Goal: Transaction & Acquisition: Purchase product/service

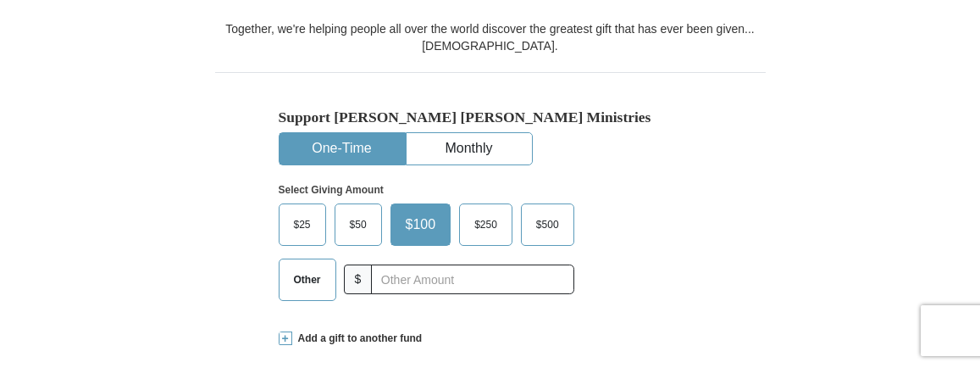
scroll to position [508, 0]
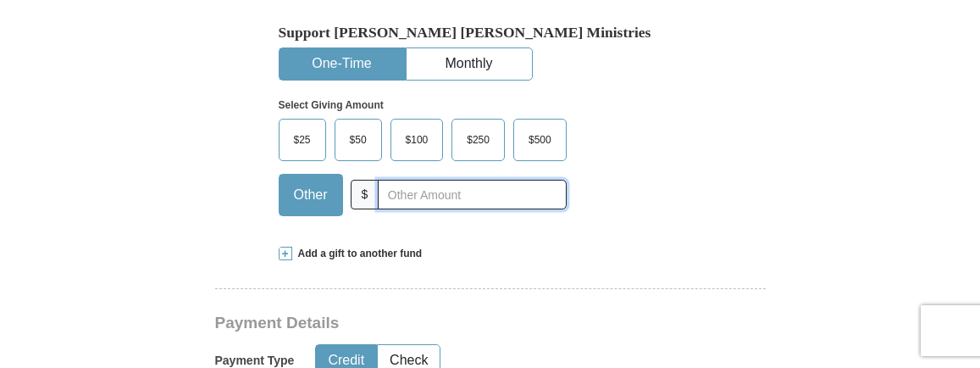
click at [421, 196] on input "text" at bounding box center [472, 195] width 188 height 30
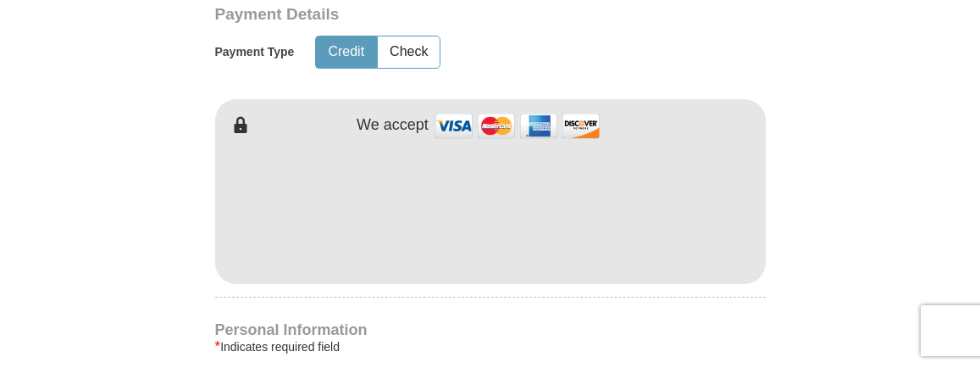
scroll to position [847, 0]
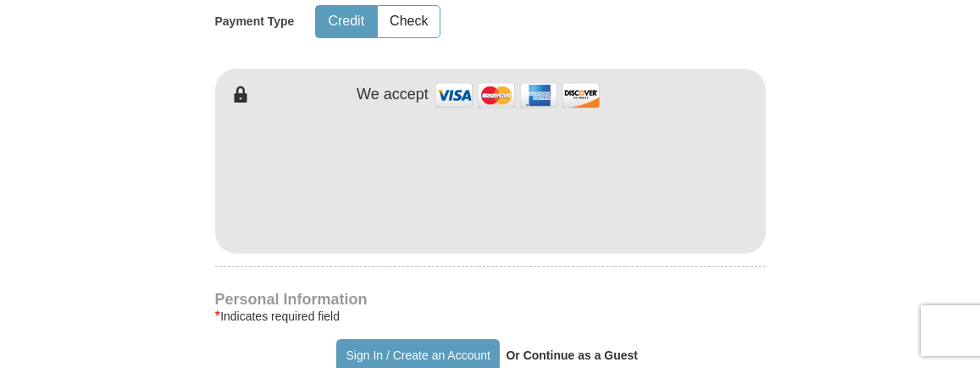
type input "5.00"
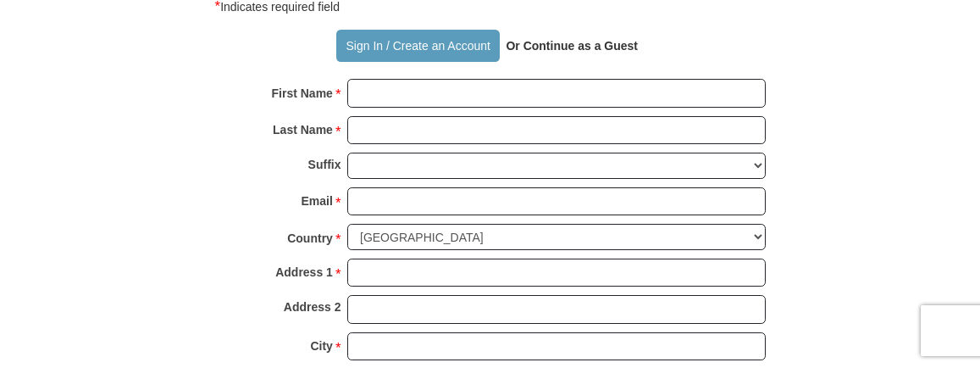
scroll to position [1186, 0]
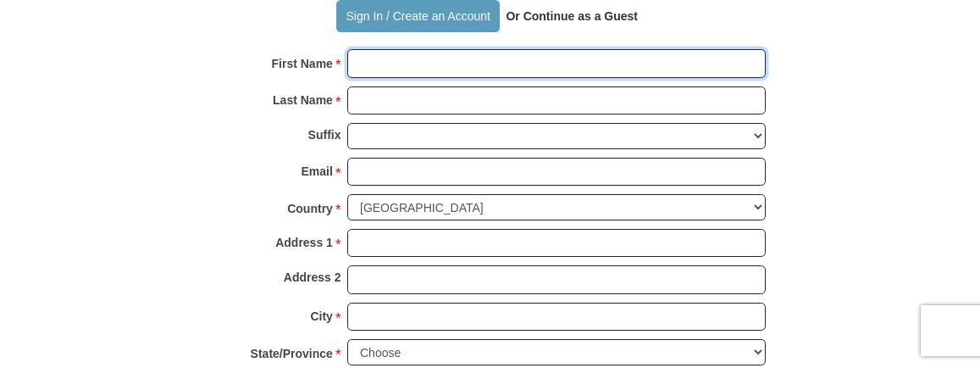
click at [450, 66] on input "First Name *" at bounding box center [556, 63] width 418 height 29
type input "MT"
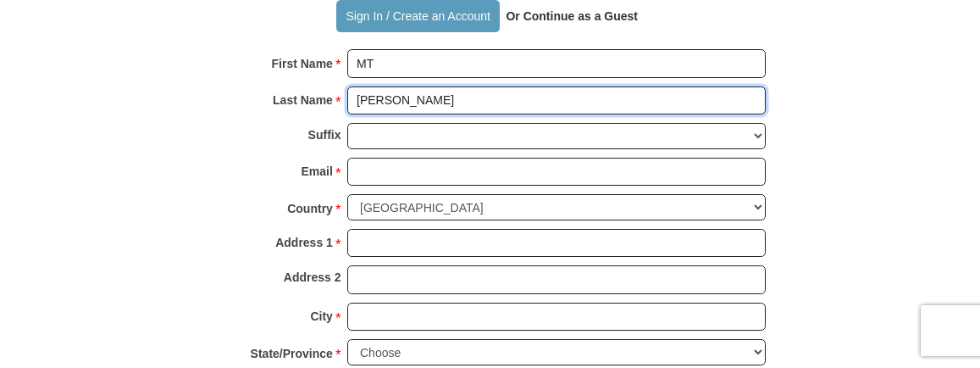
type input "[PERSON_NAME]"
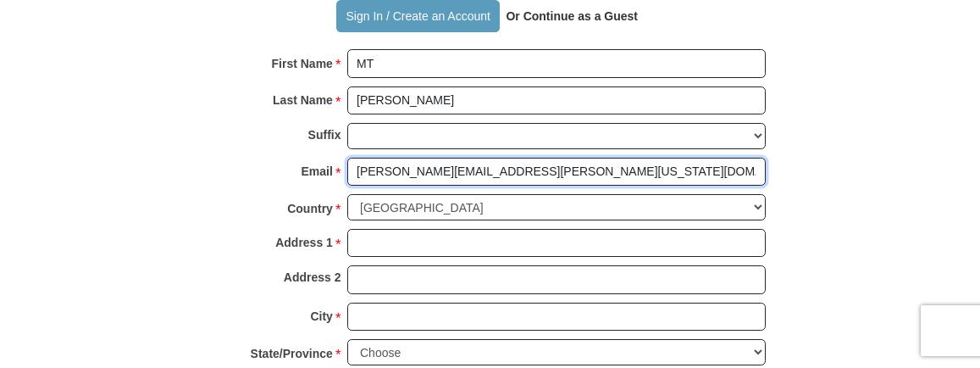
type input "[PERSON_NAME][EMAIL_ADDRESS][PERSON_NAME][US_STATE][DOMAIN_NAME]"
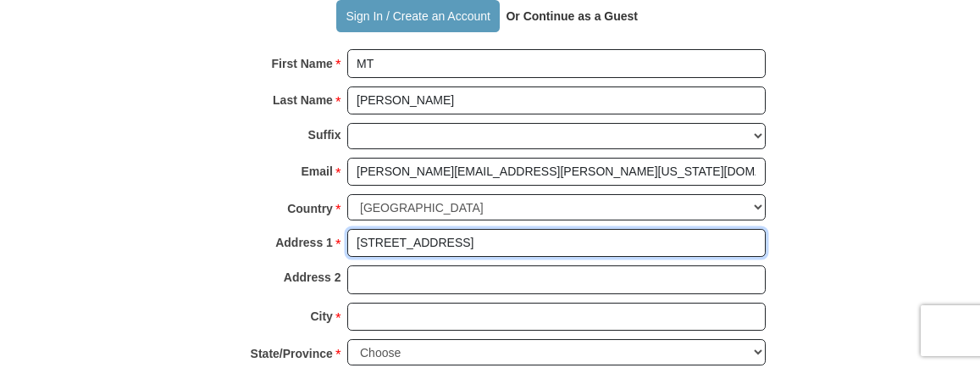
type input "[STREET_ADDRESS]"
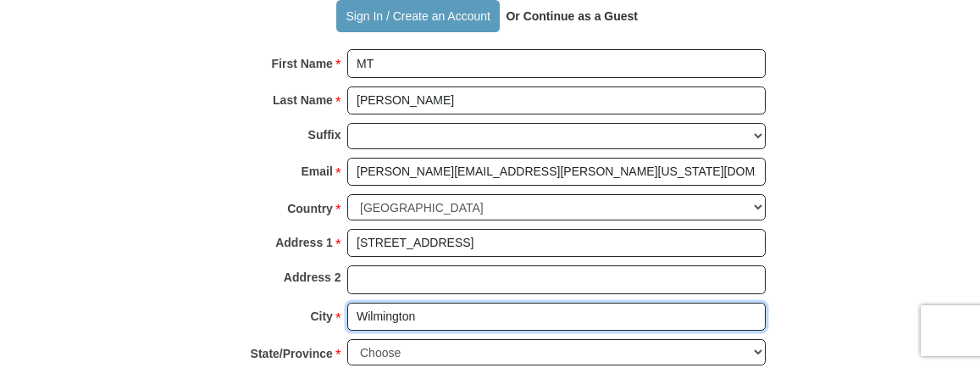
type input "Wilmington"
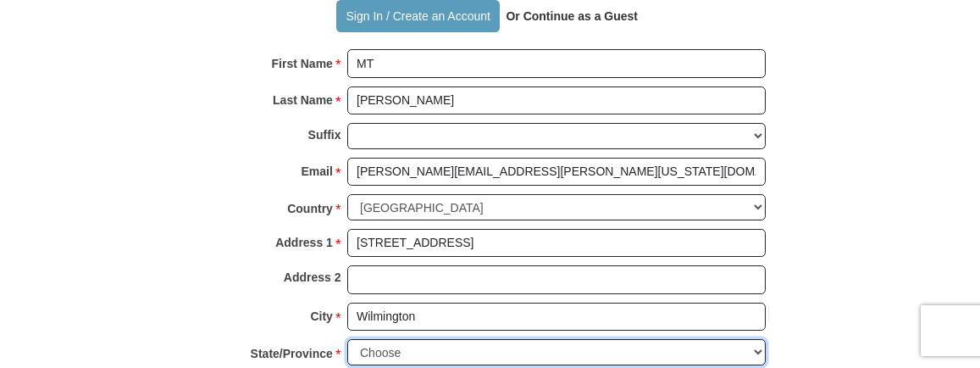
select select "DE"
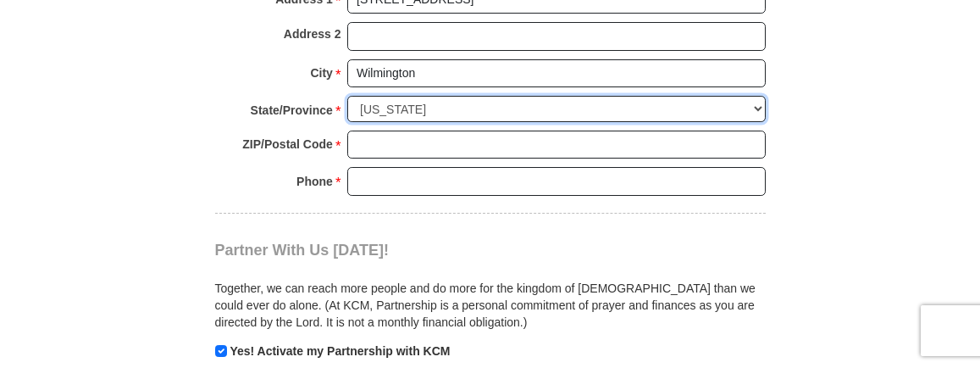
scroll to position [1440, 0]
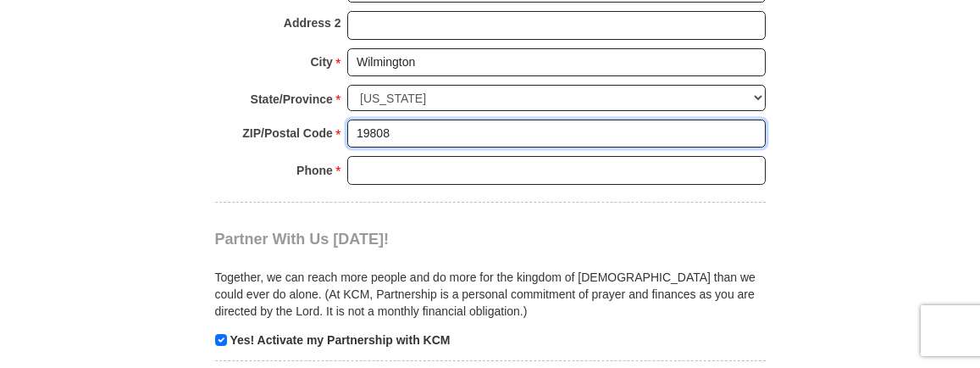
type input "19808"
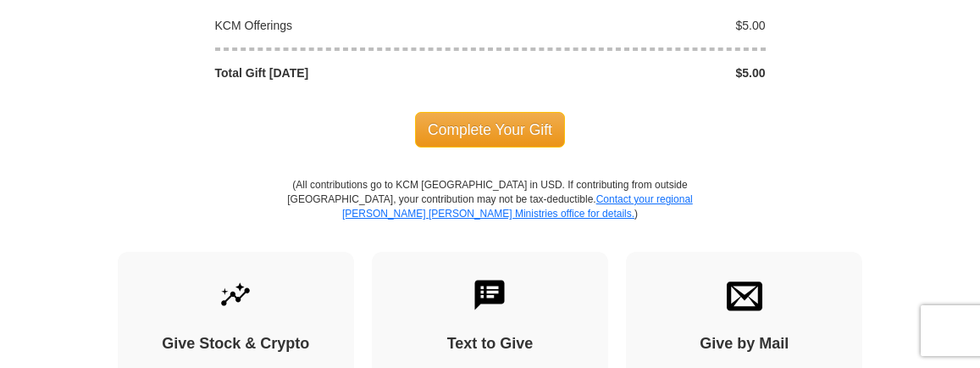
scroll to position [1864, 0]
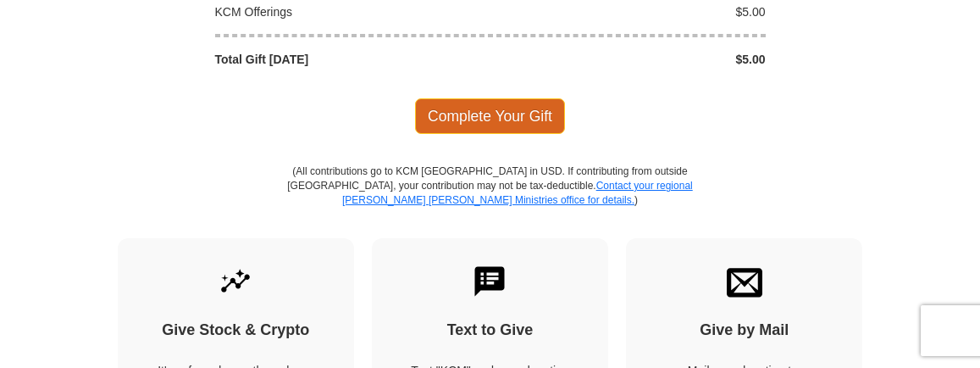
type input "[PHONE_NUMBER]"
click at [490, 121] on span "Complete Your Gift" at bounding box center [490, 116] width 150 height 36
